Goal: Transaction & Acquisition: Purchase product/service

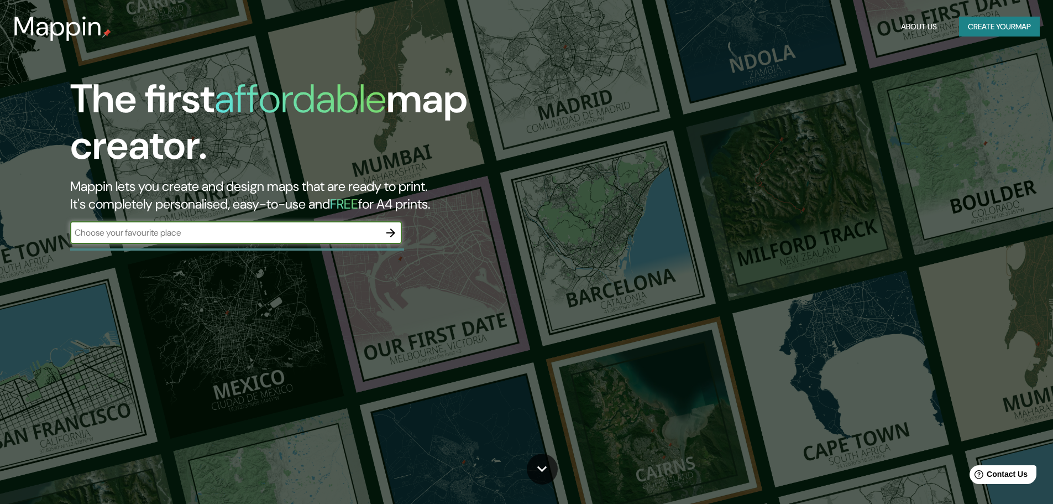
click at [967, 20] on button "Create your map" at bounding box center [999, 27] width 81 height 20
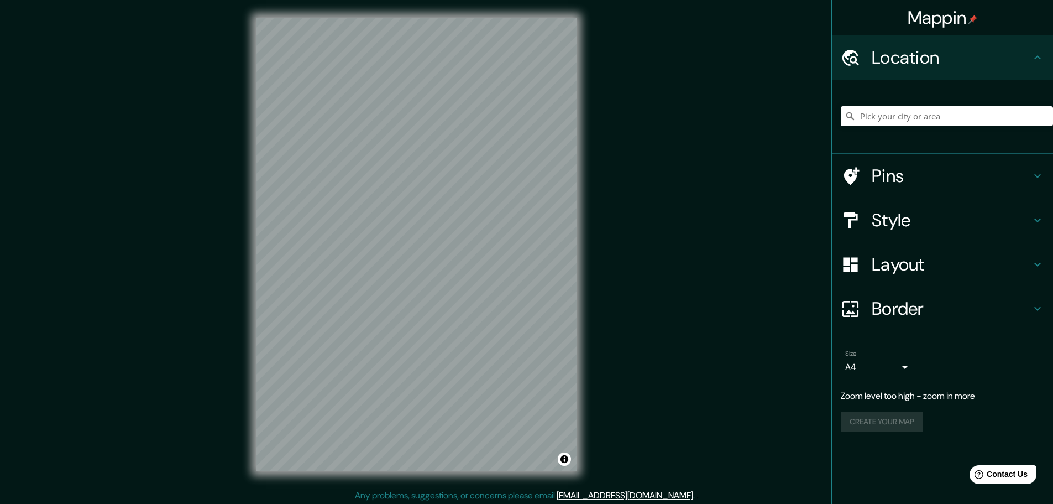
click at [590, 354] on div "© Mapbox © OpenStreetMap Improve this map" at bounding box center [416, 244] width 356 height 489
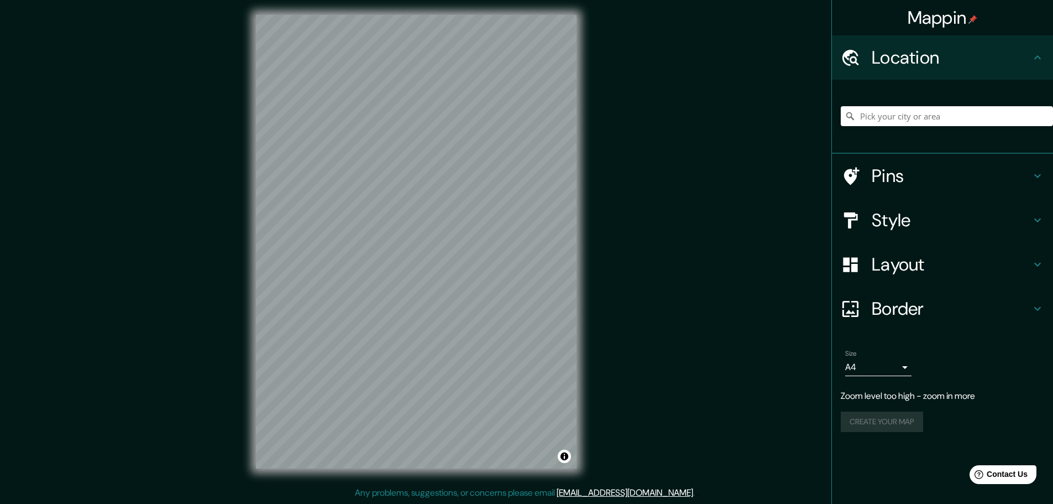
click at [468, 453] on div "Mappin Location Pins Style Layout Border Choose a border. Hint : you can make l…" at bounding box center [526, 250] width 1053 height 506
drag, startPoint x: 284, startPoint y: 488, endPoint x: 269, endPoint y: 500, distance: 18.8
click at [344, 499] on div "Mappin Location Pins Style Layout Border Choose a border. Hint : you can make l…" at bounding box center [526, 250] width 1053 height 506
drag, startPoint x: 229, startPoint y: 497, endPoint x: 370, endPoint y: 509, distance: 141.9
click at [370, 501] on html "Mappin Location Pins Style Layout Border Choose a border. Hint : you can make l…" at bounding box center [526, 249] width 1053 height 504
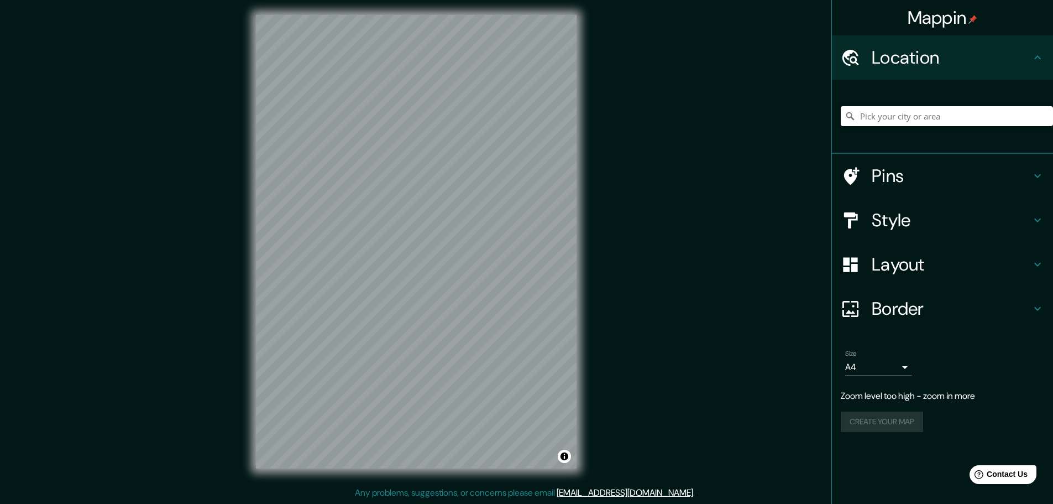
click at [329, 486] on div "Mappin Location Pins Style Layout Border Choose a border. Hint : you can make l…" at bounding box center [526, 250] width 1053 height 506
